Goal: Find contact information: Obtain details needed to contact an individual or organization

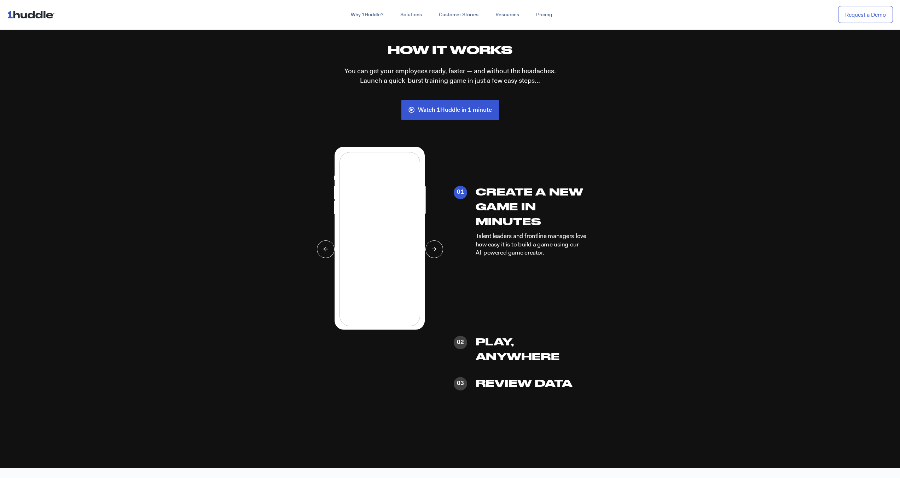
scroll to position [1801, 0]
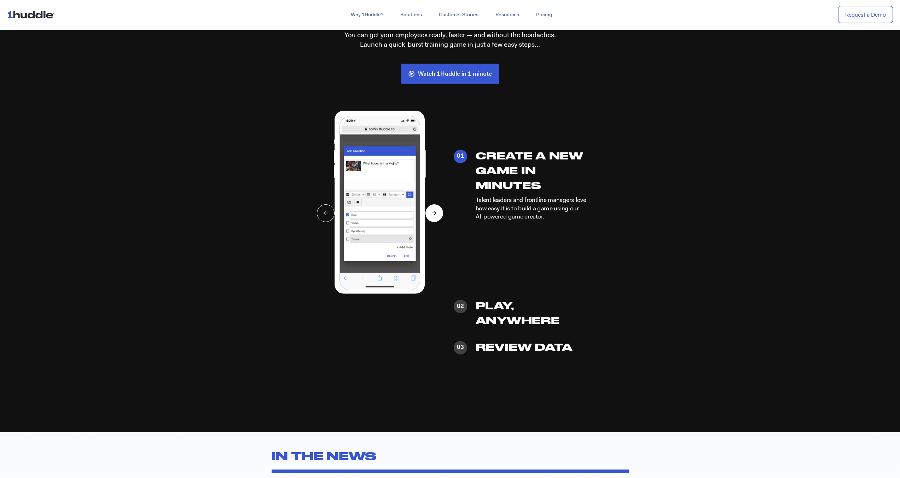
click at [434, 216] on button at bounding box center [435, 213] width 18 height 18
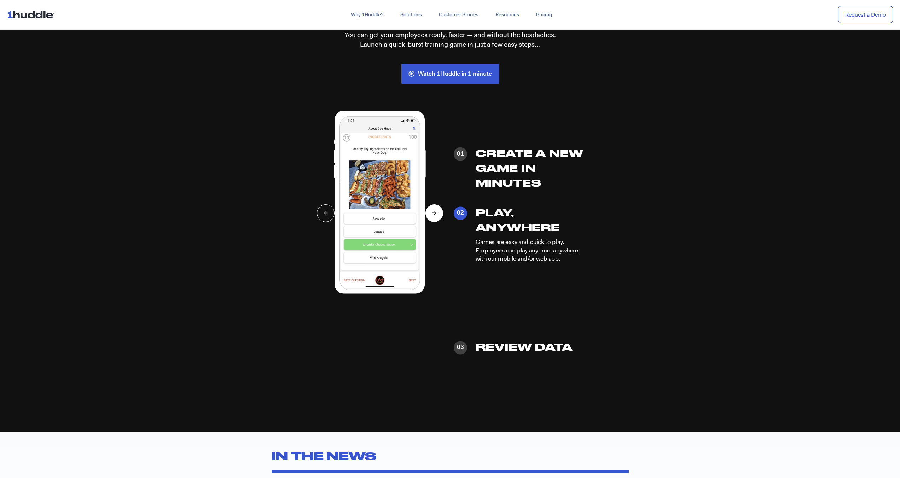
click at [434, 216] on button at bounding box center [435, 213] width 18 height 18
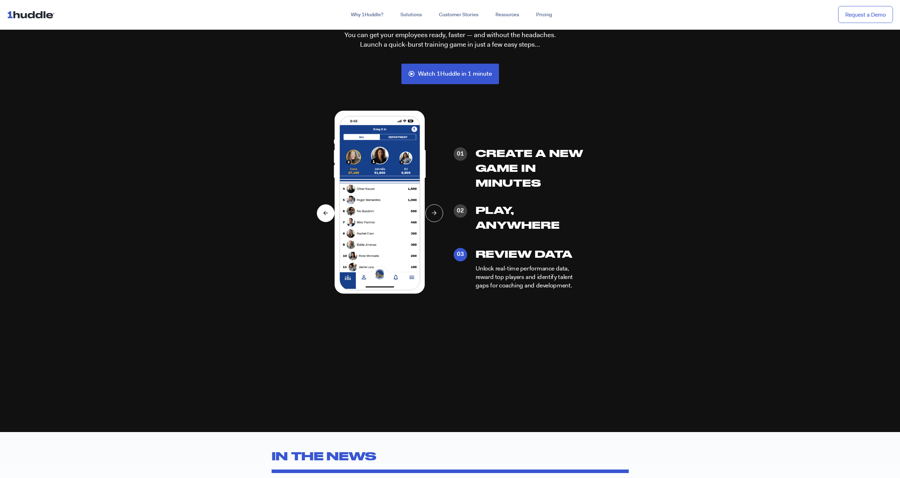
click at [323, 215] on button at bounding box center [326, 213] width 18 height 18
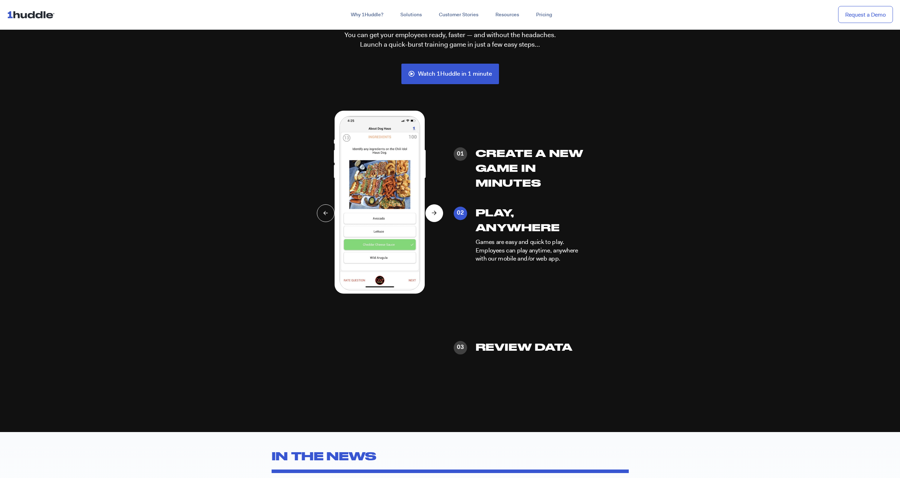
click at [441, 215] on button at bounding box center [435, 213] width 18 height 18
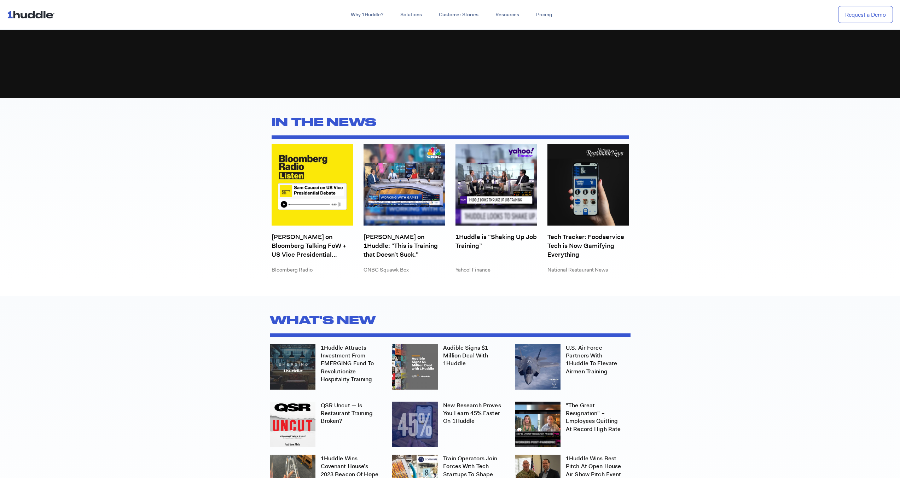
scroll to position [1783, 0]
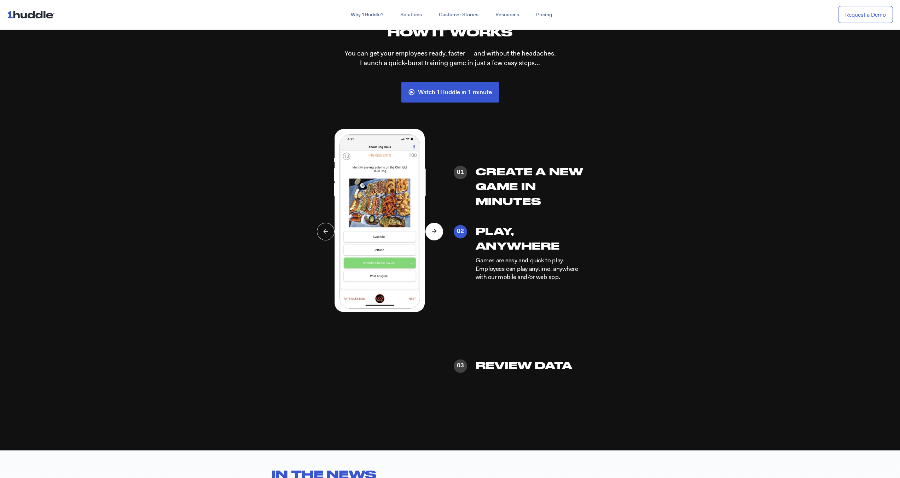
click at [437, 229] on button at bounding box center [435, 232] width 18 height 18
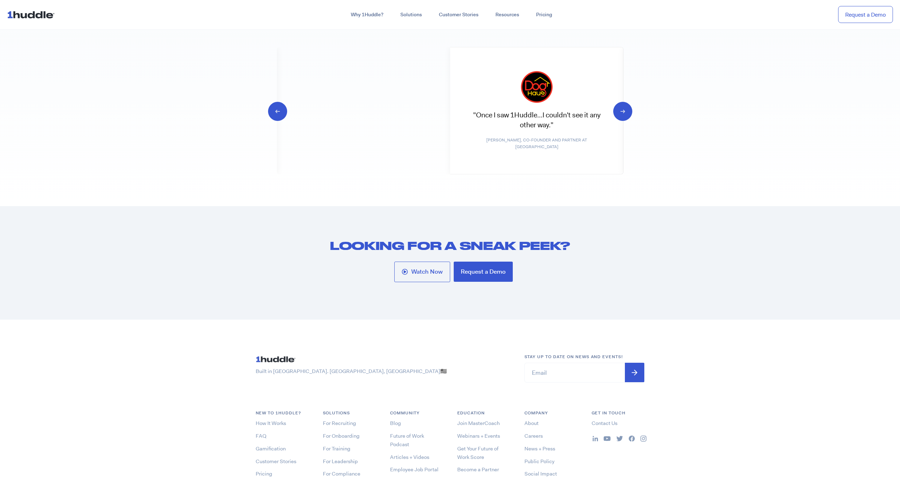
scroll to position [3857, 0]
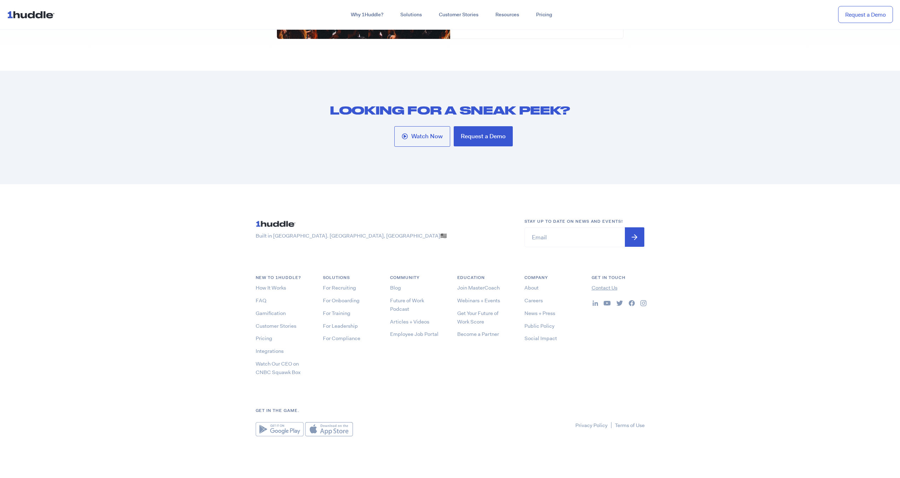
click at [603, 287] on link "Contact Us" at bounding box center [605, 287] width 26 height 7
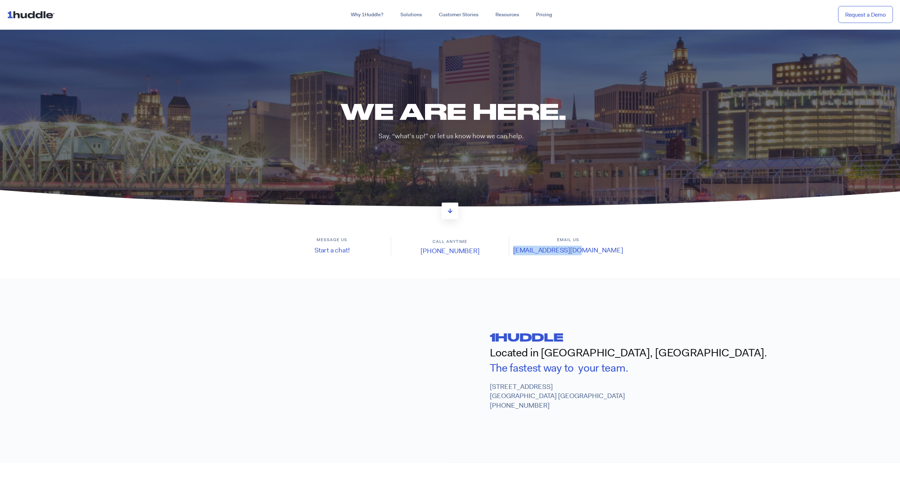
drag, startPoint x: 545, startPoint y: 253, endPoint x: 619, endPoint y: 255, distance: 74.3
click at [619, 255] on h4 "[EMAIL_ADDRESS][DOMAIN_NAME]" at bounding box center [567, 251] width 117 height 10
copy link "[EMAIL_ADDRESS][DOMAIN_NAME]"
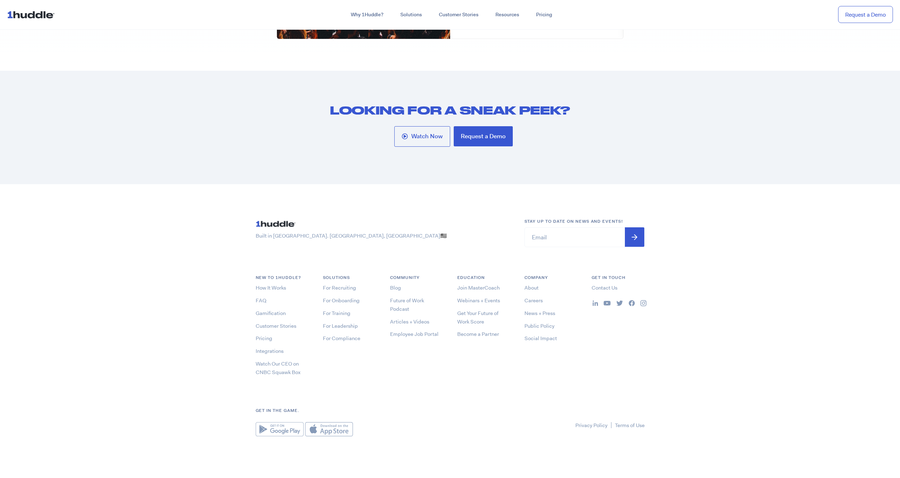
scroll to position [3509, 0]
